Goal: Task Accomplishment & Management: Complete application form

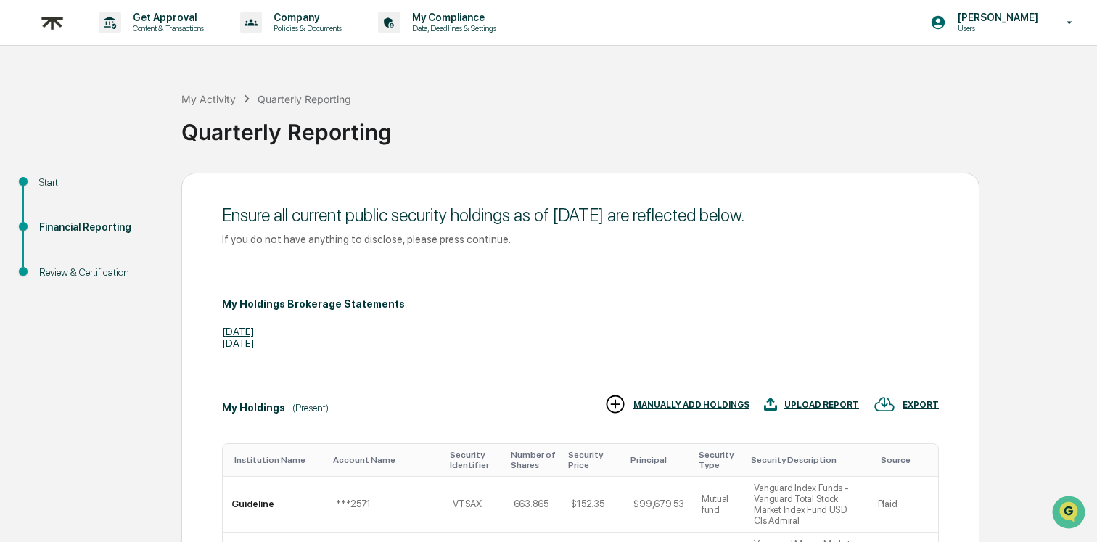
scroll to position [512, 0]
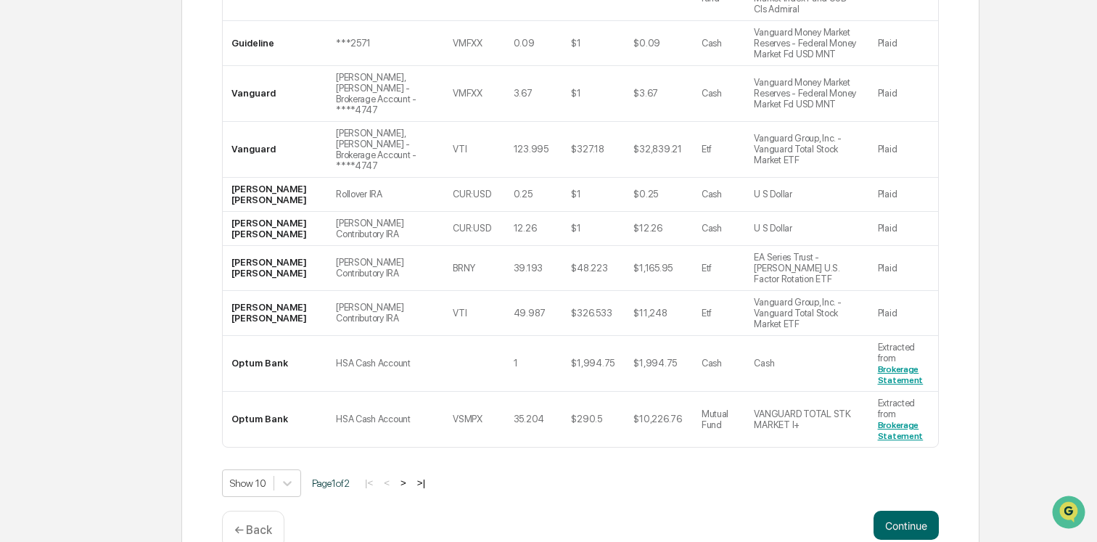
click at [255, 523] on p "← Back" at bounding box center [253, 530] width 38 height 14
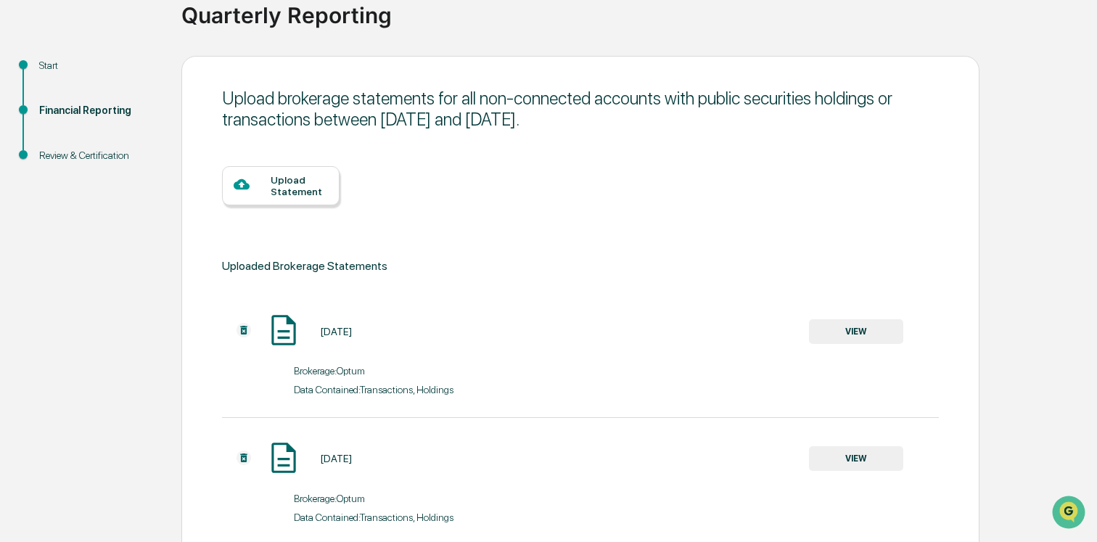
scroll to position [115, 0]
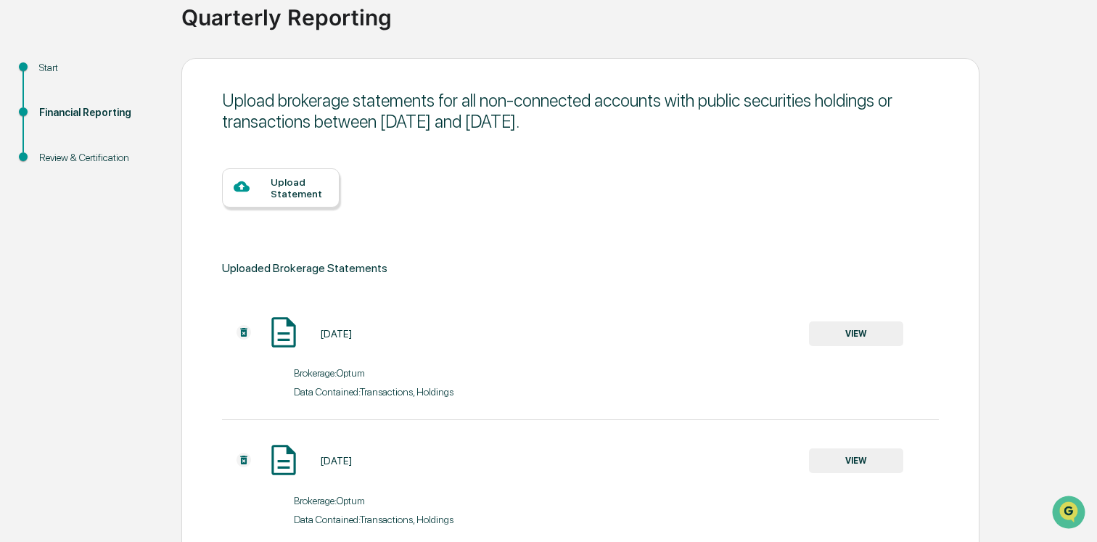
click at [286, 187] on div "Upload Statement" at bounding box center [299, 187] width 57 height 23
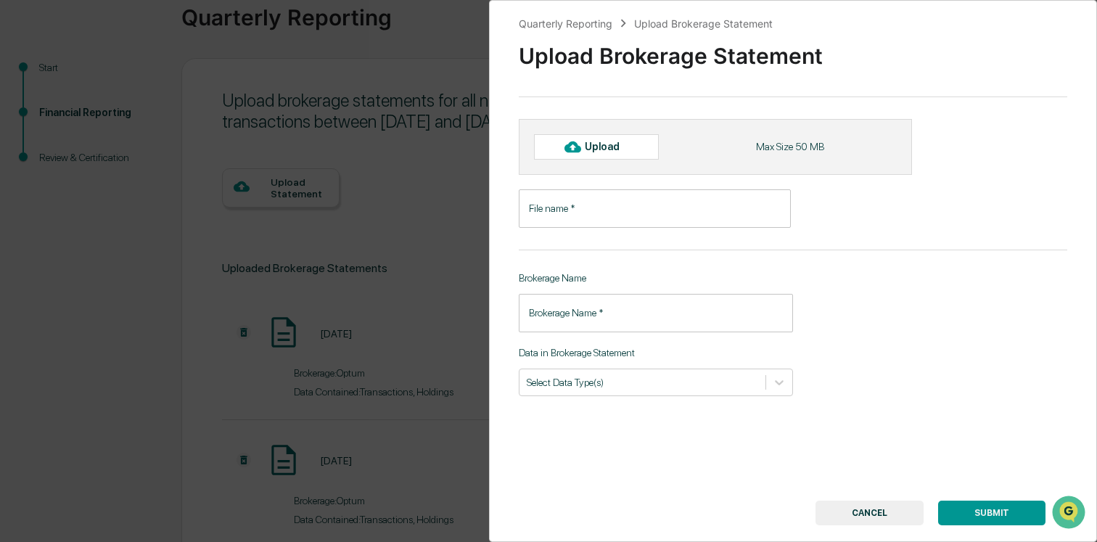
click at [633, 151] on div "Upload" at bounding box center [596, 146] width 125 height 25
type input "**********"
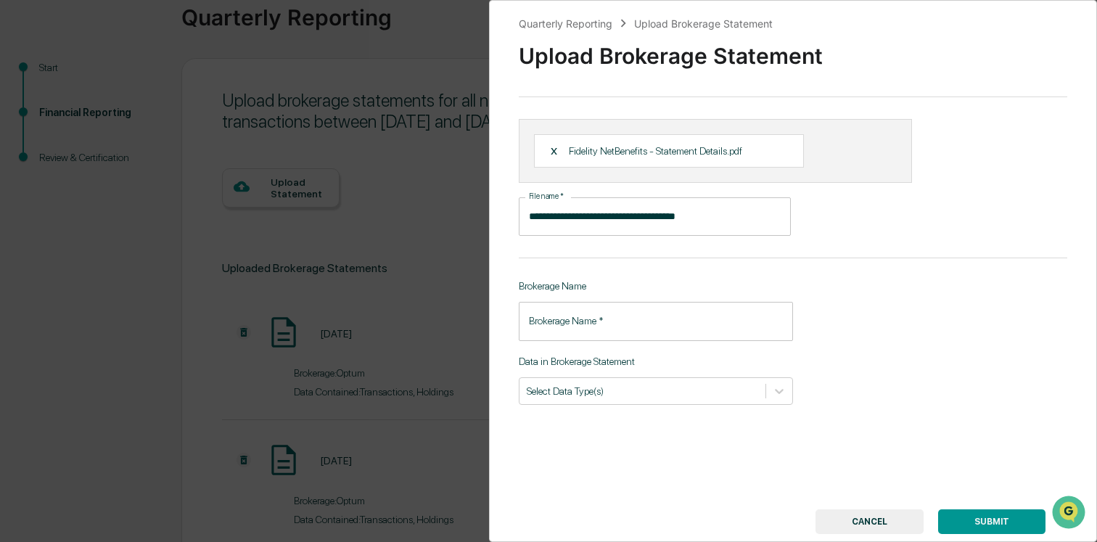
scroll to position [37, 0]
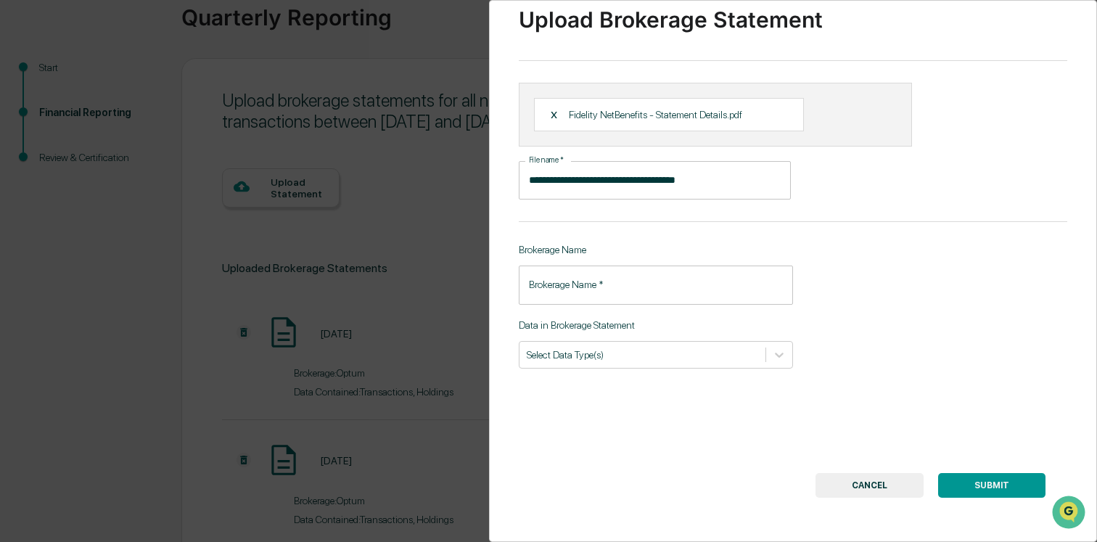
click at [645, 283] on input "Brokerage Name   *" at bounding box center [656, 285] width 274 height 38
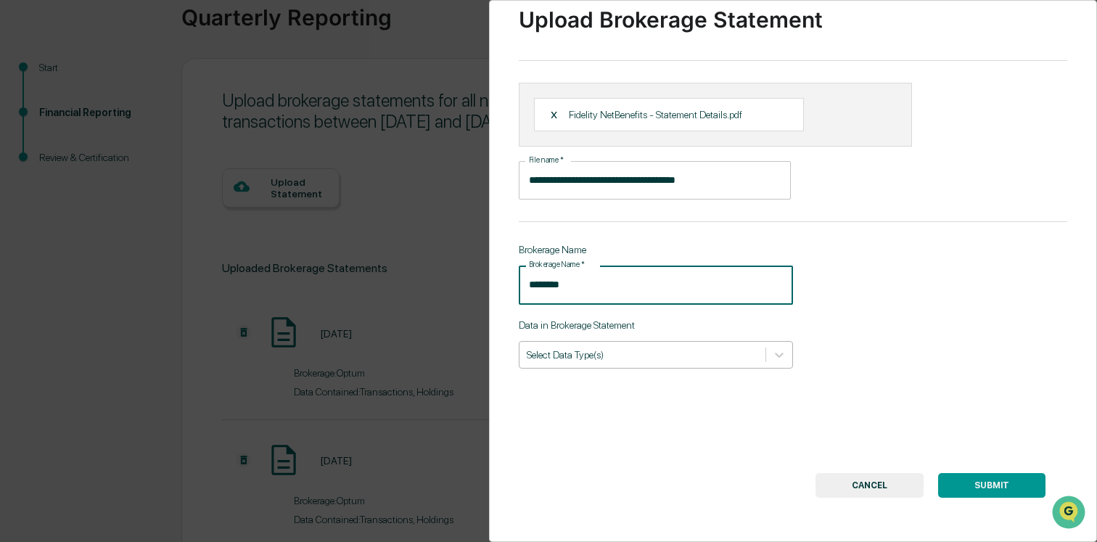
type input "********"
click at [595, 360] on div at bounding box center [642, 355] width 231 height 14
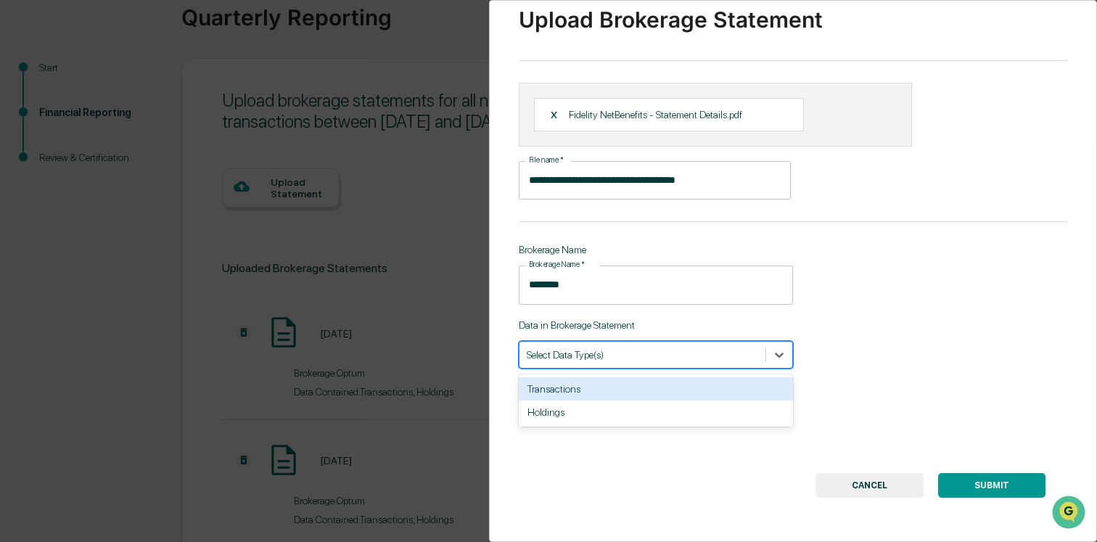
click at [578, 393] on div "Transactions" at bounding box center [656, 388] width 274 height 23
click at [627, 396] on div "Holdings" at bounding box center [656, 388] width 274 height 23
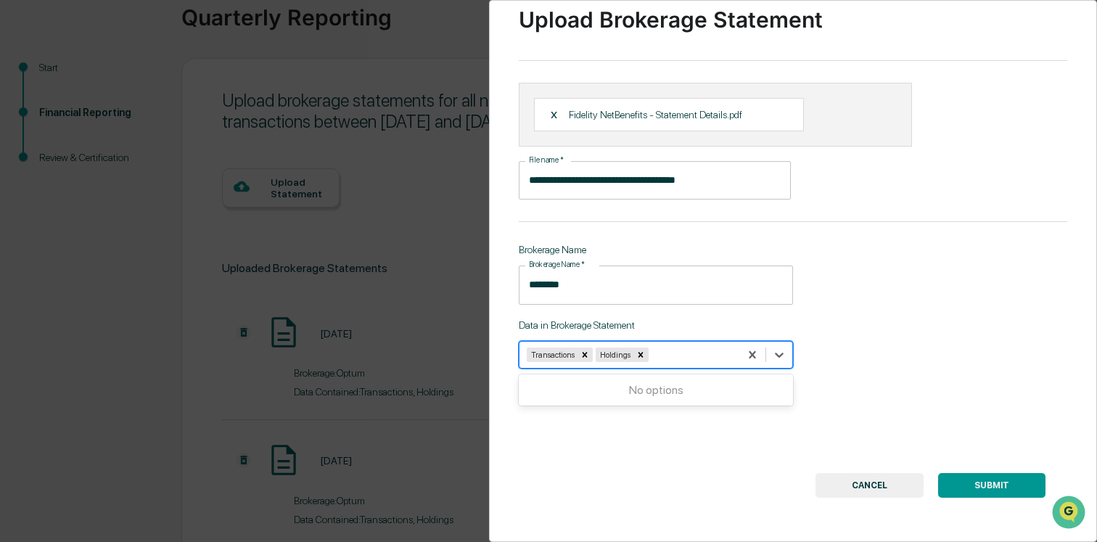
click at [956, 478] on button "SUBMIT" at bounding box center [991, 485] width 107 height 25
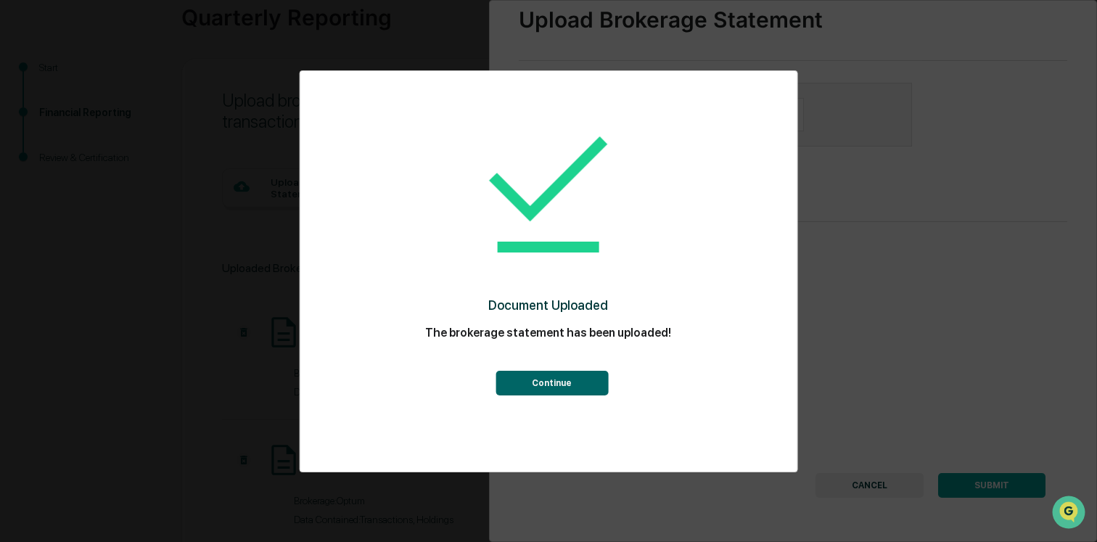
click at [553, 392] on button "Continue" at bounding box center [552, 383] width 112 height 25
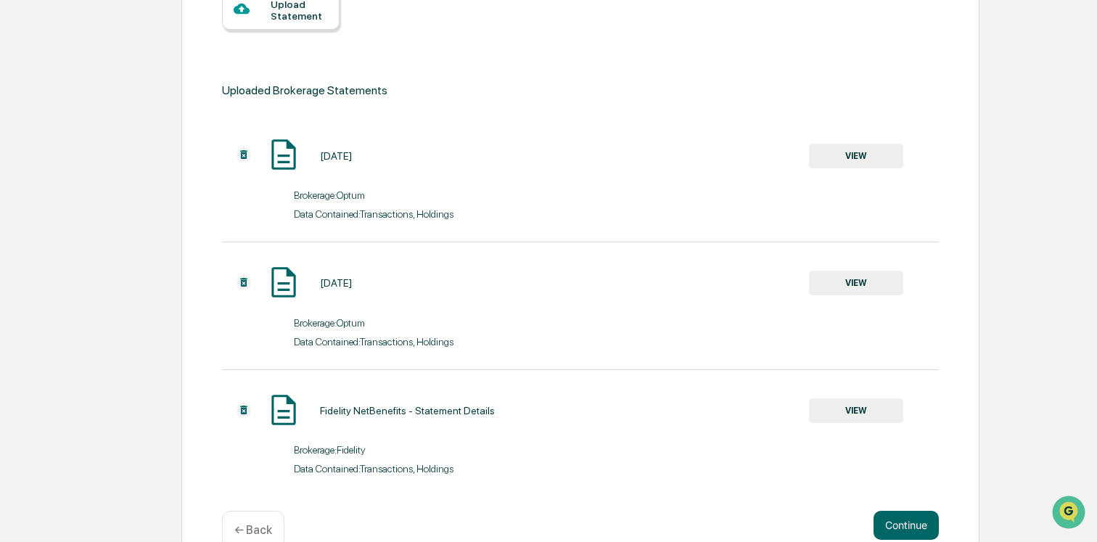
scroll to position [327, 0]
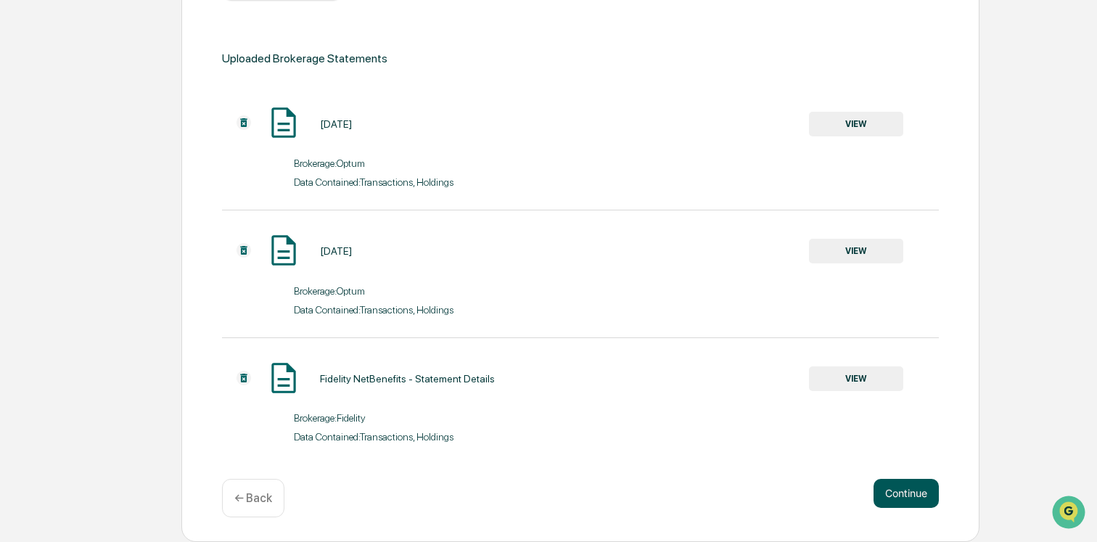
click at [917, 488] on button "Continue" at bounding box center [906, 493] width 65 height 29
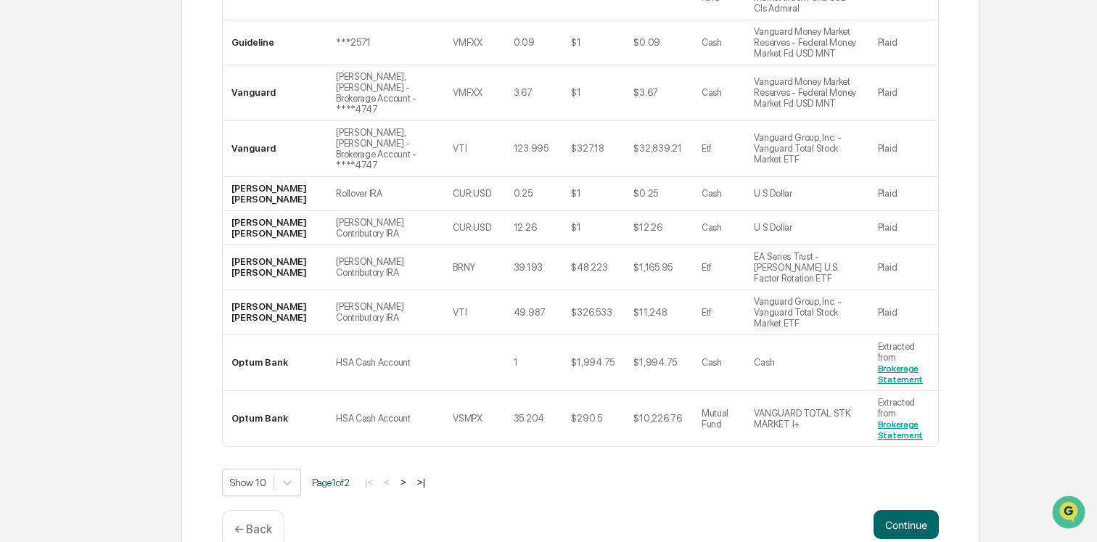
click at [411, 476] on button ">" at bounding box center [403, 482] width 15 height 12
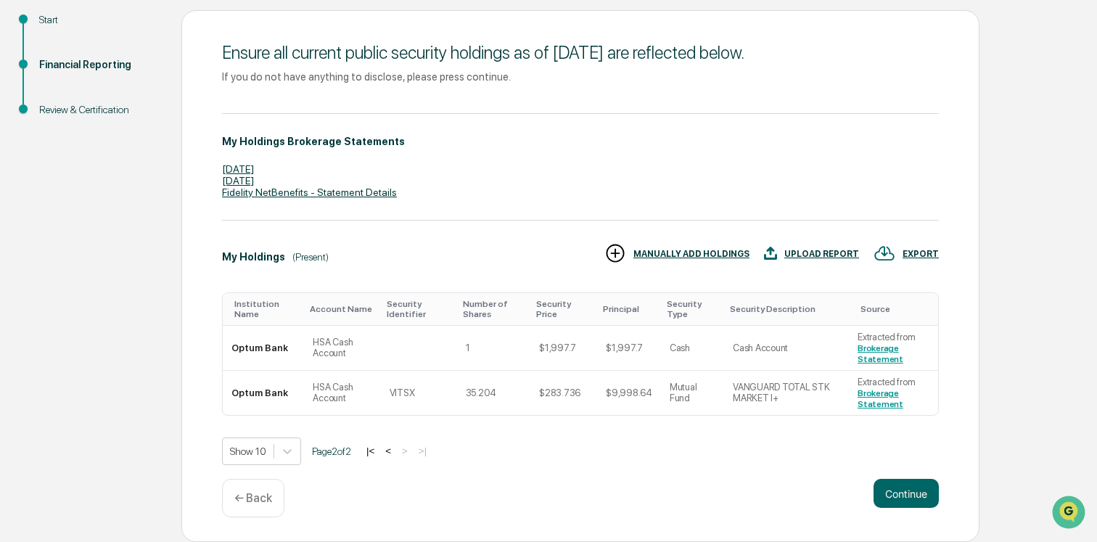
click at [396, 451] on button "<" at bounding box center [388, 451] width 15 height 12
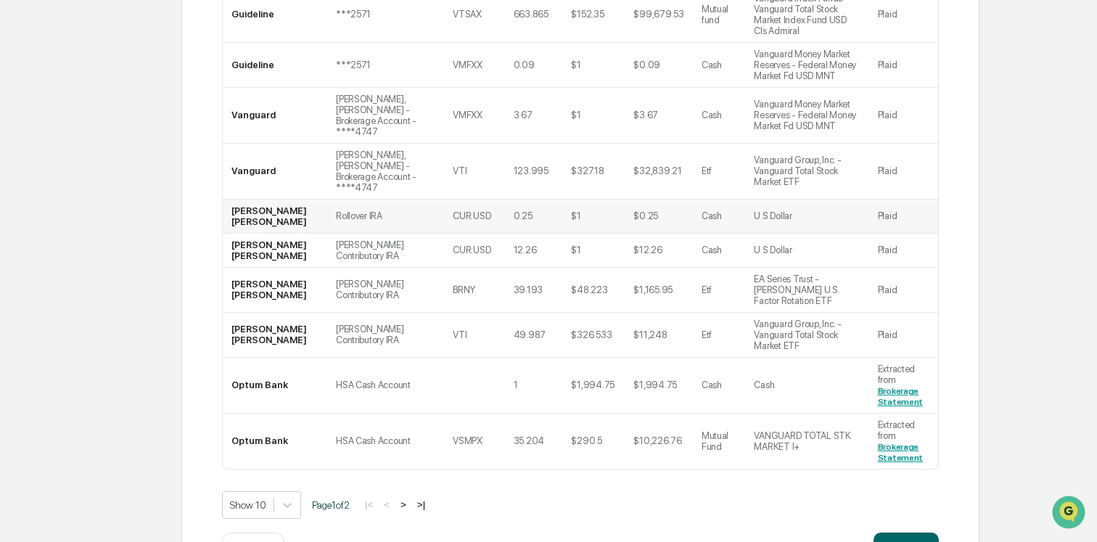
scroll to position [524, 0]
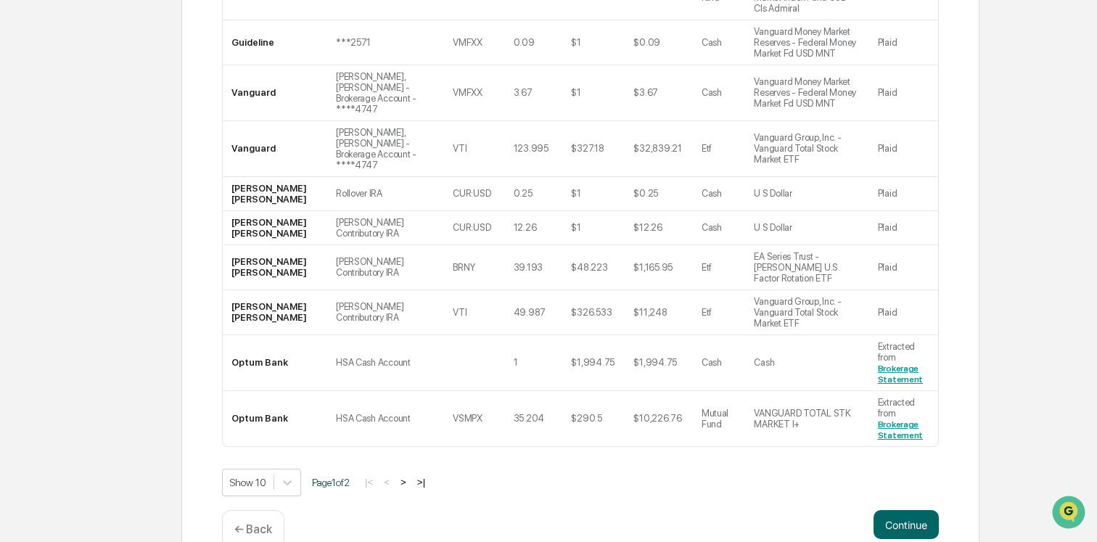
click at [251, 523] on p "← Back" at bounding box center [253, 530] width 38 height 14
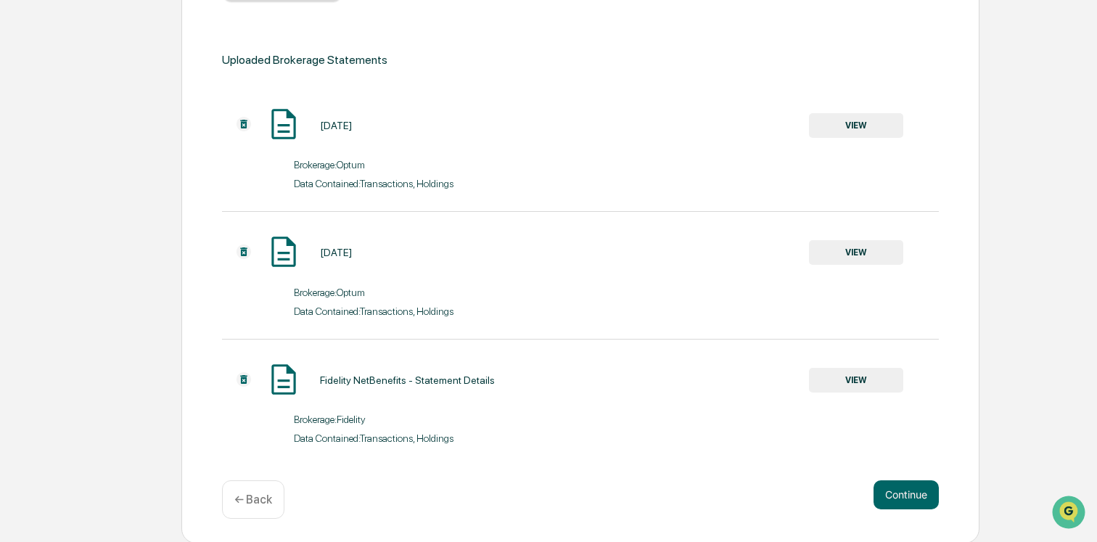
scroll to position [325, 0]
click at [916, 502] on button "Continue" at bounding box center [906, 493] width 65 height 29
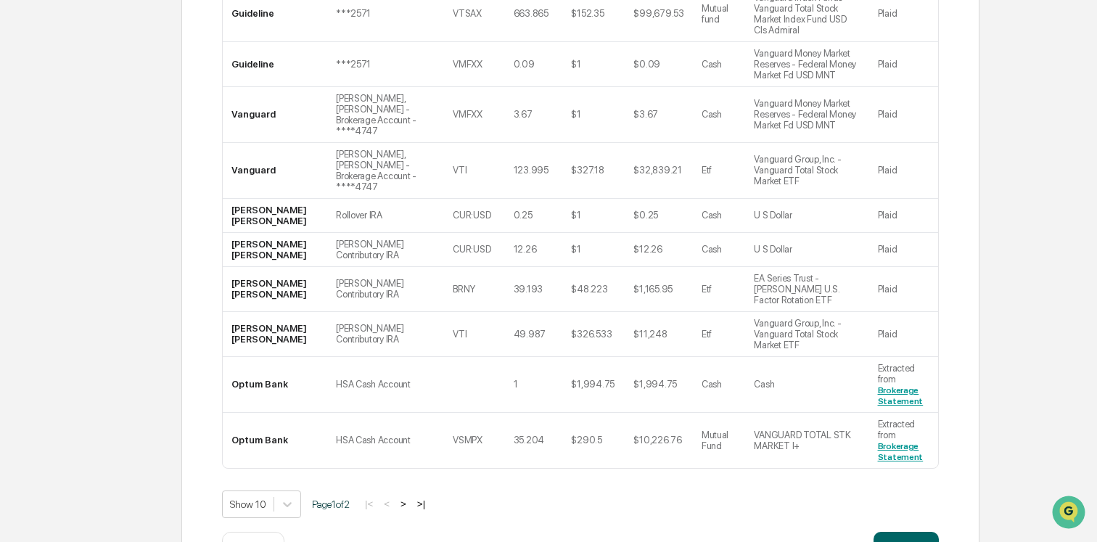
scroll to position [524, 0]
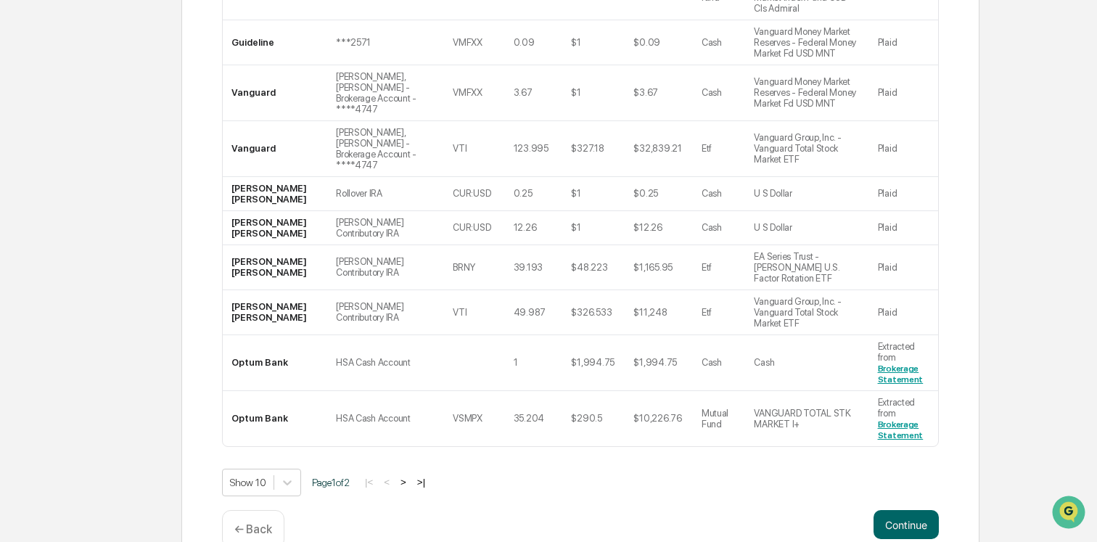
click at [411, 476] on button ">" at bounding box center [403, 482] width 15 height 12
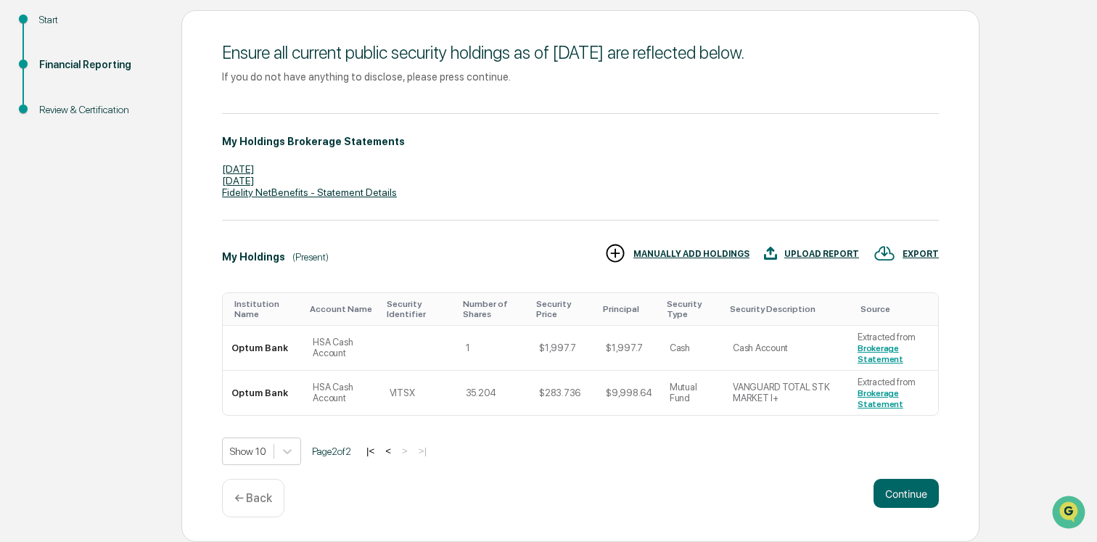
scroll to position [164, 0]
click at [396, 451] on button "<" at bounding box center [388, 451] width 15 height 12
